Goal: Ask a question

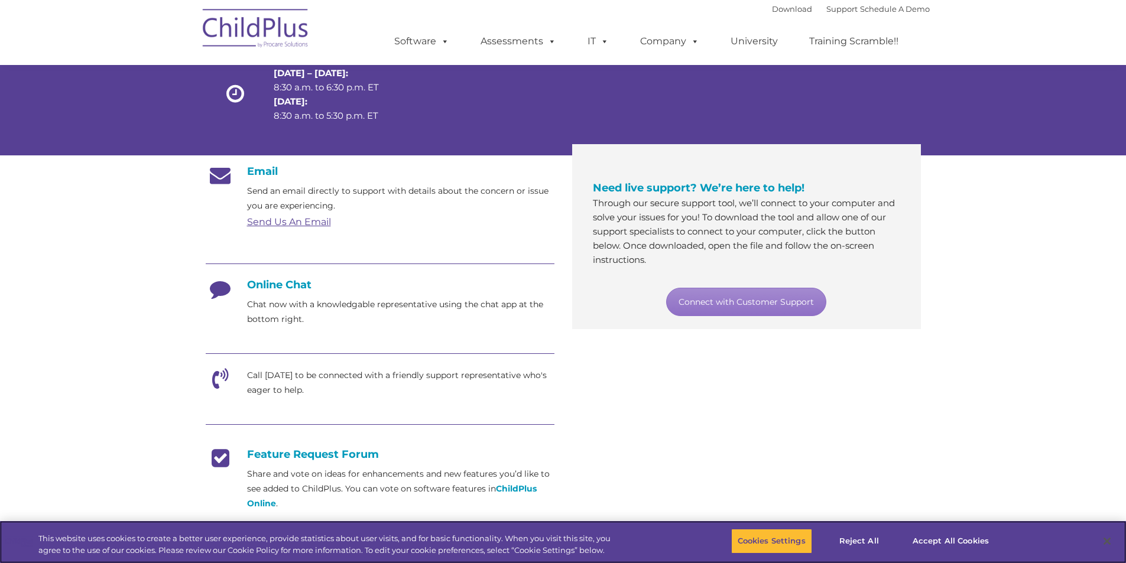
scroll to position [101, 0]
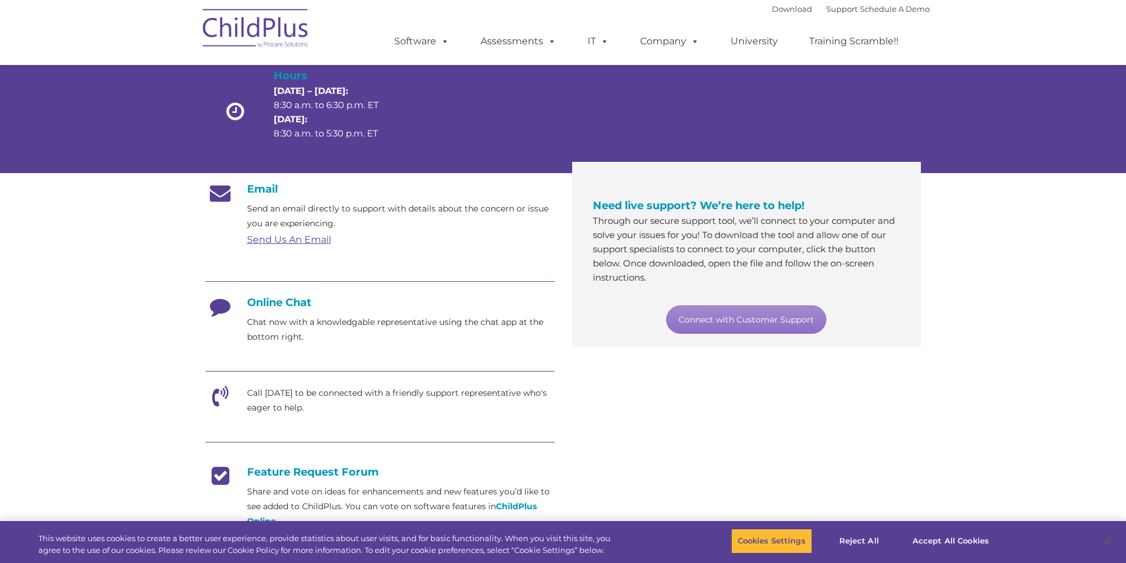
click at [294, 302] on h4 "Online Chat" at bounding box center [380, 302] width 349 height 13
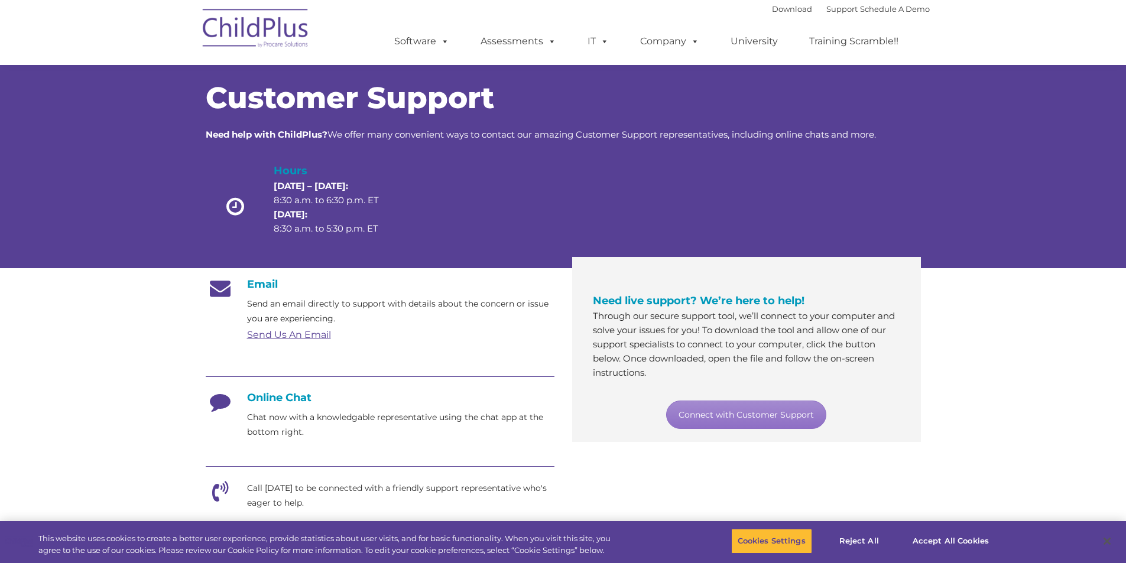
scroll to position [4, 0]
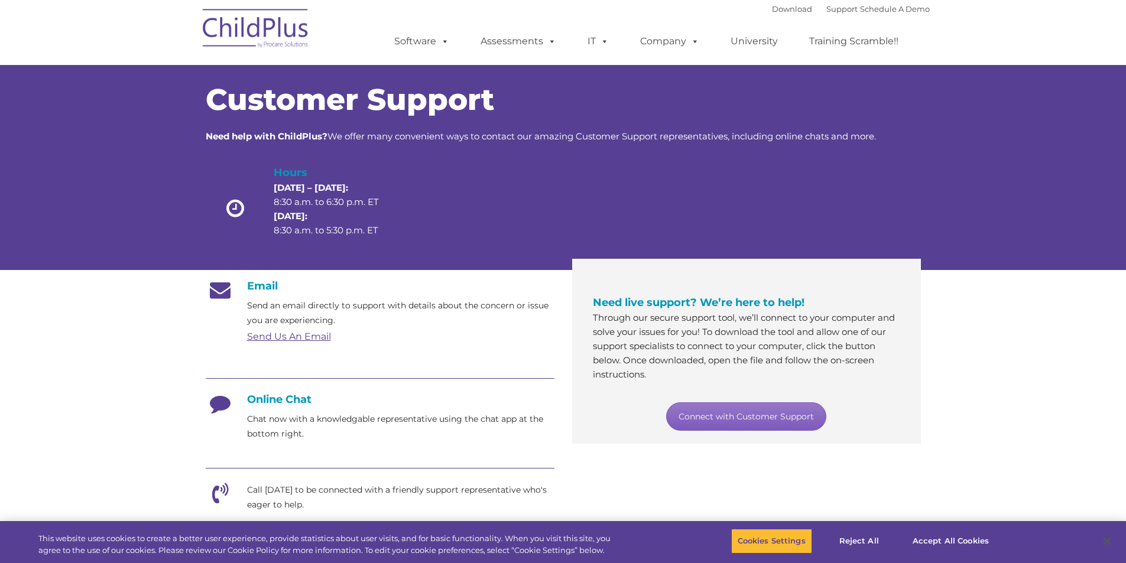
click at [749, 415] on link "Connect with Customer Support" at bounding box center [746, 417] width 160 height 28
click at [965, 191] on div "Customer Support Need help with ChildPlus? We offer many convenient ways to con…" at bounding box center [563, 154] width 1126 height 232
drag, startPoint x: 260, startPoint y: 391, endPoint x: 268, endPoint y: 400, distance: 12.5
click at [260, 393] on div "Email Send an email directly to support with details about the concern or issue…" at bounding box center [380, 505] width 349 height 451
click at [268, 400] on h4 "Online Chat" at bounding box center [380, 399] width 349 height 13
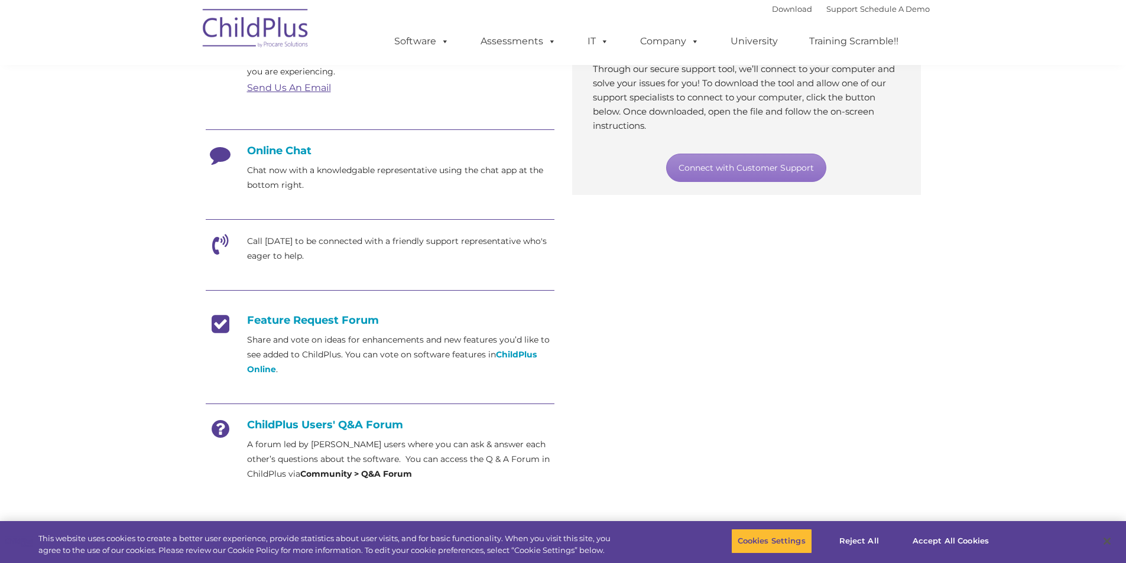
scroll to position [250, 0]
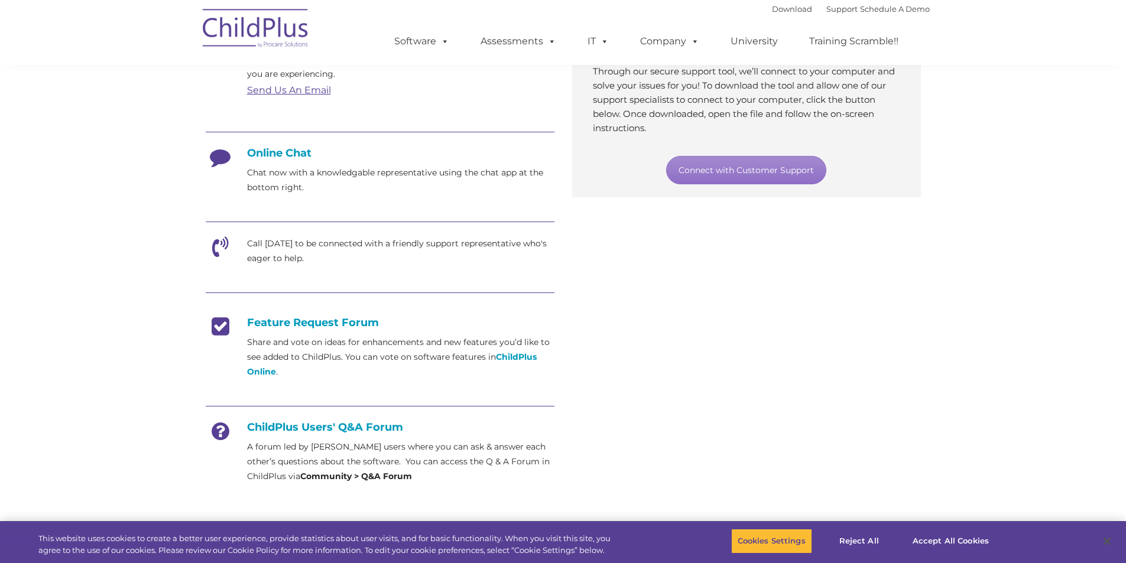
click at [358, 470] on p "A forum led by [PERSON_NAME] users where you can ask & answer each other’s ques…" at bounding box center [400, 462] width 307 height 44
click at [298, 433] on h4 "ChildPlus Users' Q&A Forum" at bounding box center [380, 427] width 349 height 13
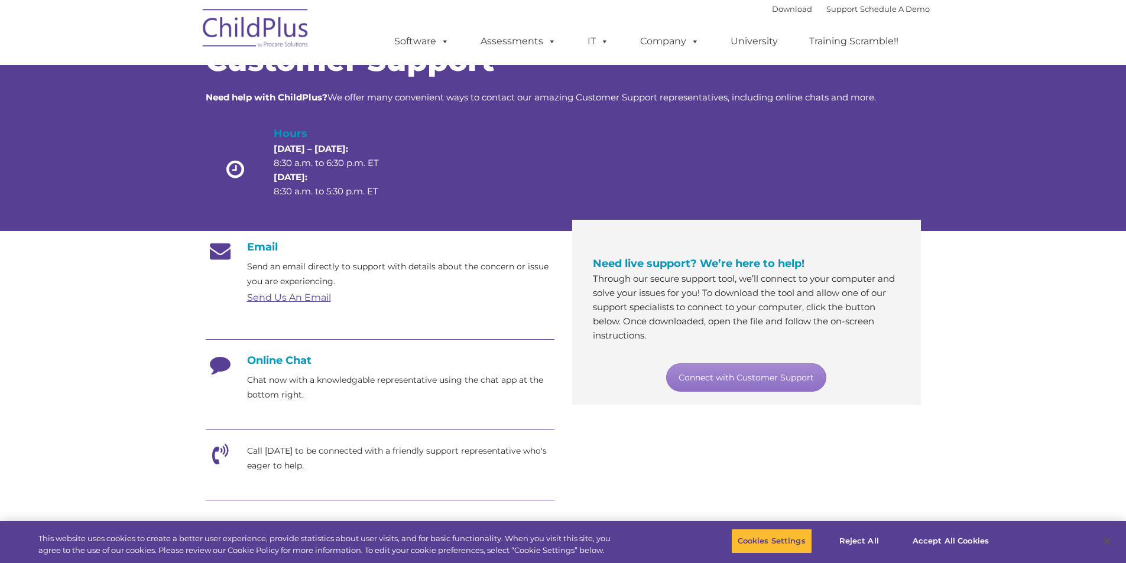
scroll to position [15, 0]
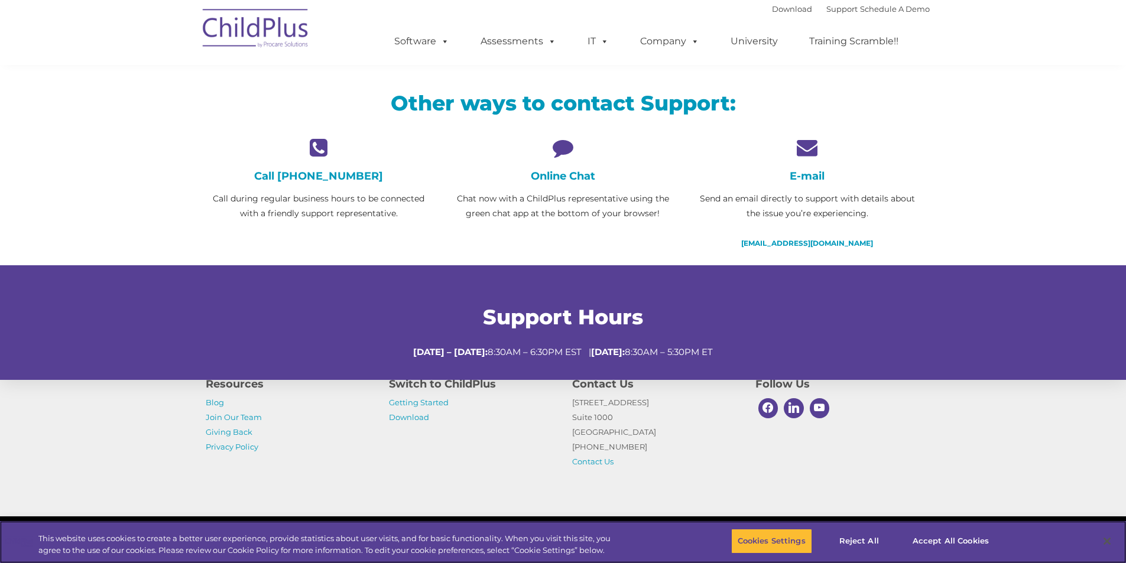
scroll to position [320, 0]
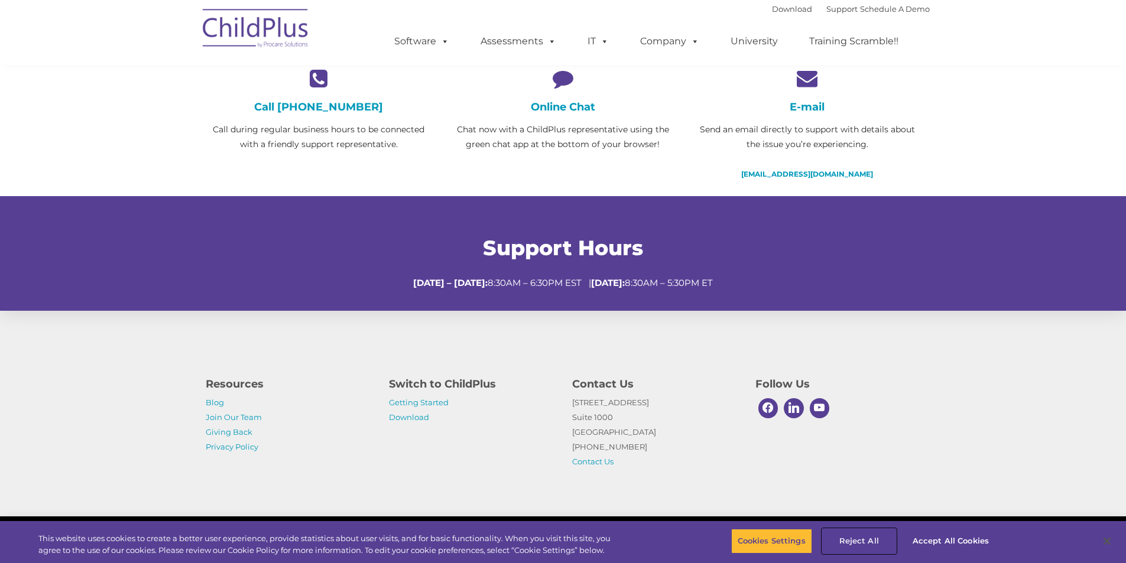
click at [884, 536] on button "Reject All" at bounding box center [859, 541] width 74 height 25
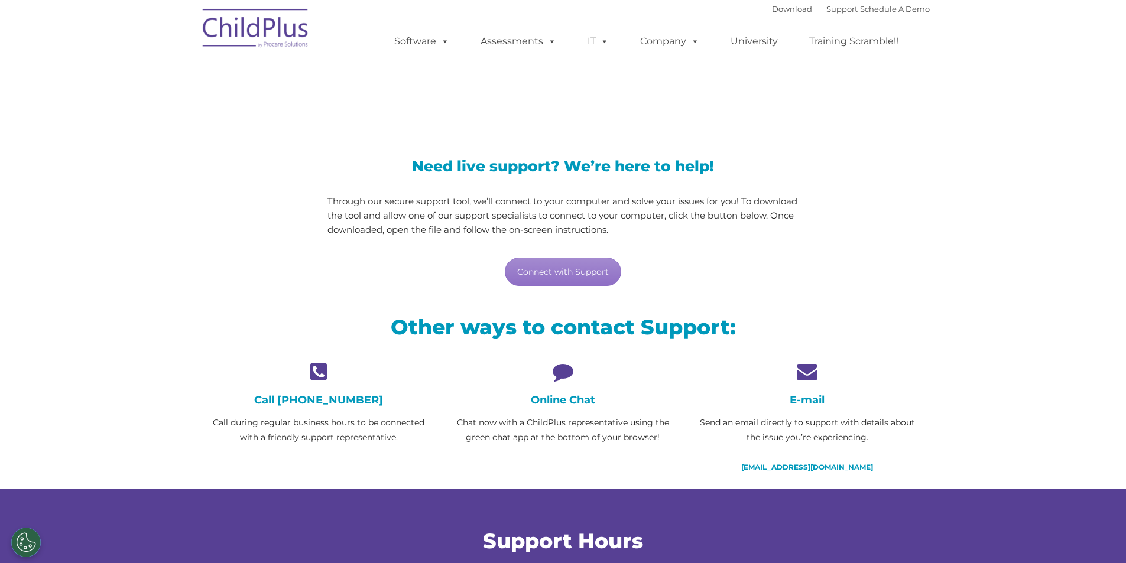
scroll to position [17, 0]
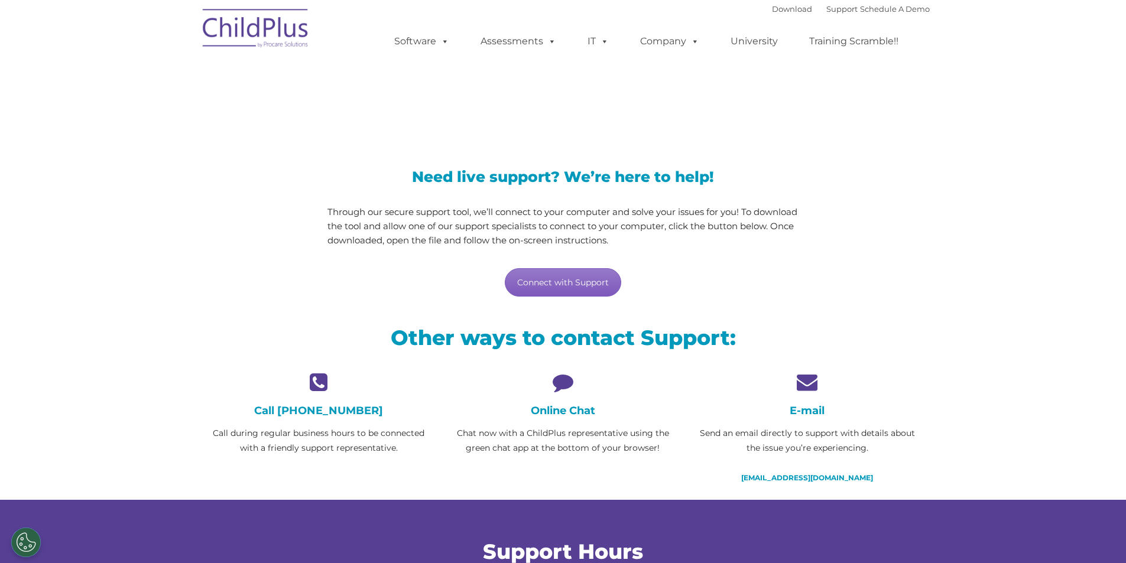
click at [566, 287] on link "Connect with Support" at bounding box center [563, 282] width 116 height 28
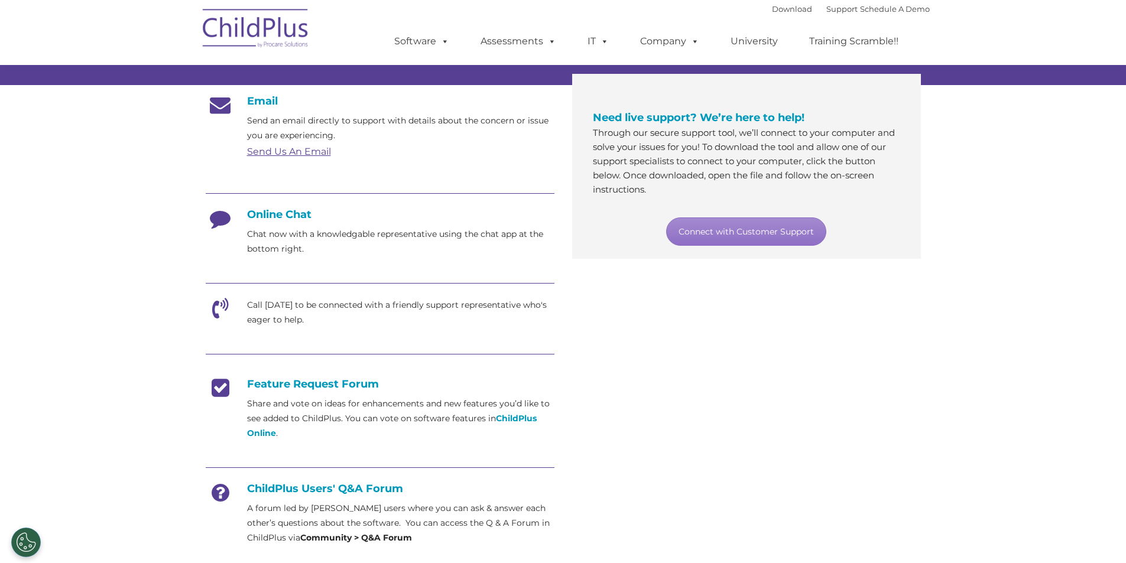
scroll to position [107, 0]
